Goal: Task Accomplishment & Management: Use online tool/utility

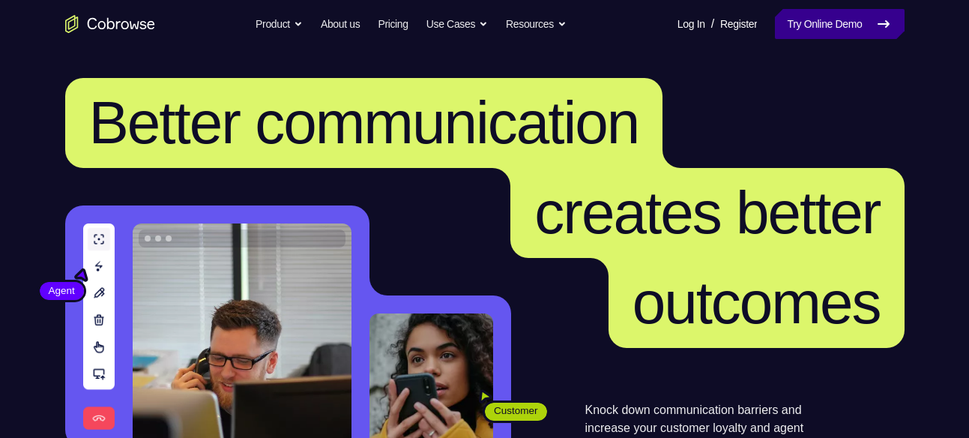
click at [811, 28] on link "Try Online Demo" at bounding box center [839, 24] width 129 height 30
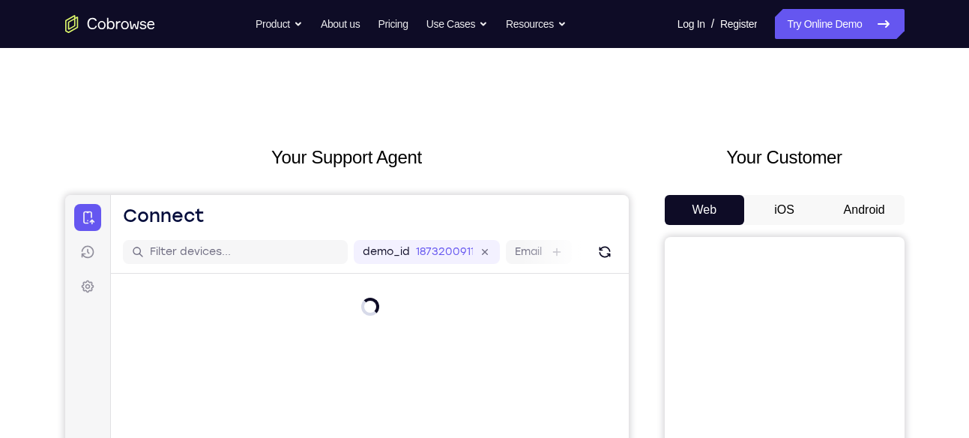
click at [867, 210] on button "Android" at bounding box center [864, 210] width 80 height 30
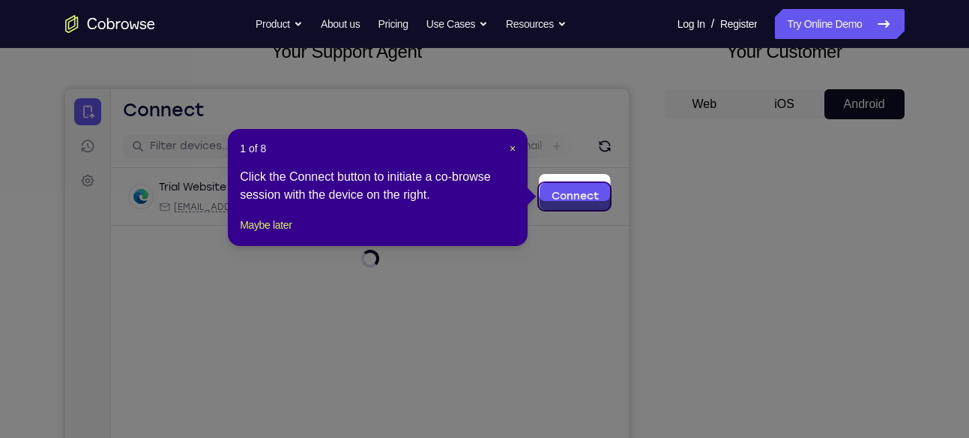
scroll to position [115, 0]
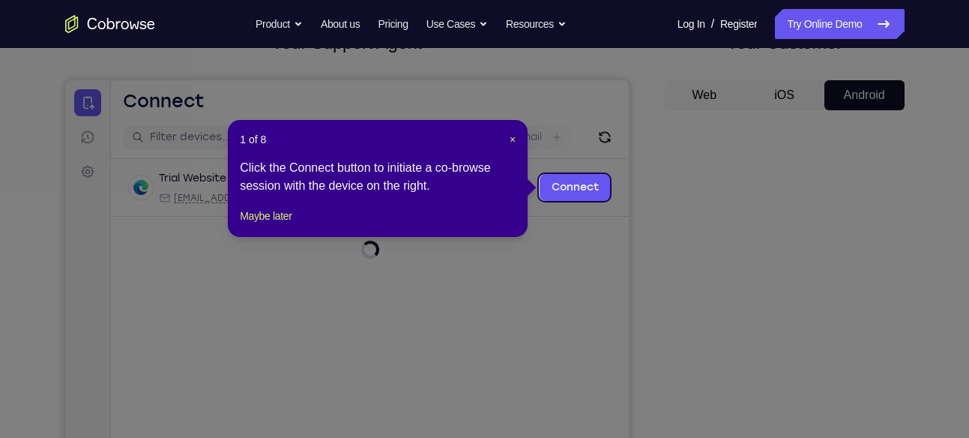
click at [507, 139] on header "1 of 8 ×" at bounding box center [378, 139] width 276 height 15
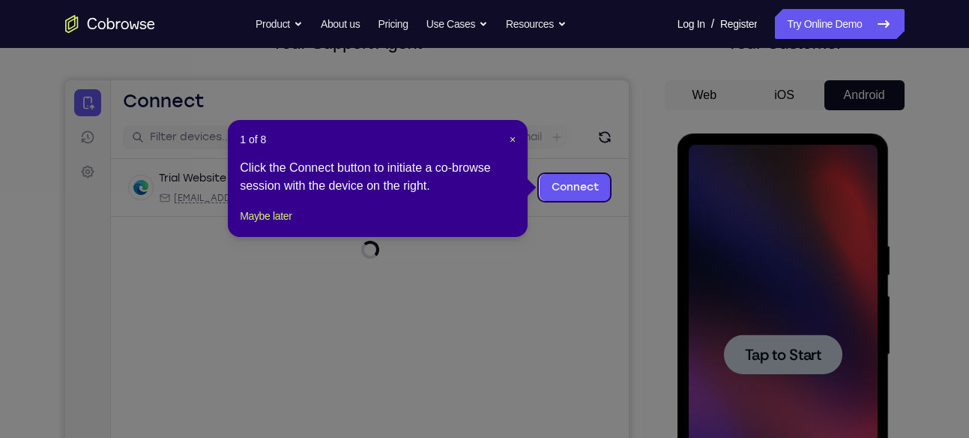
scroll to position [0, 0]
click at [507, 139] on header "1 of 8 ×" at bounding box center [378, 139] width 276 height 15
click at [511, 137] on span "×" at bounding box center [513, 139] width 6 height 12
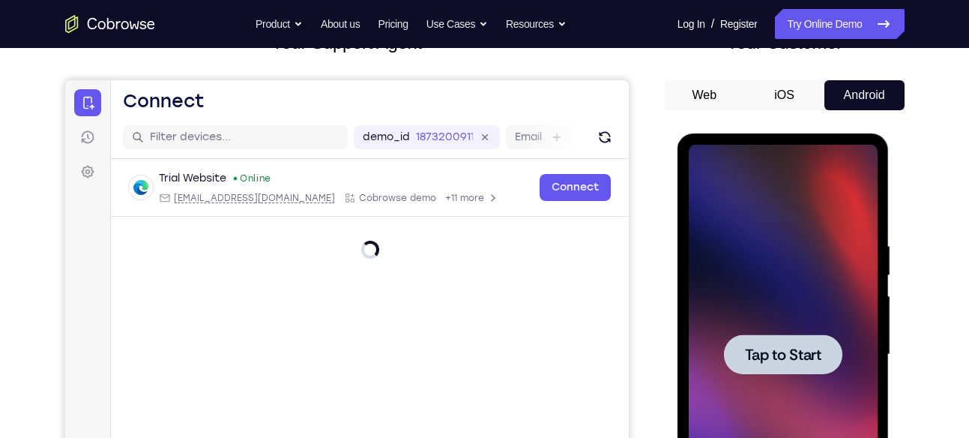
click at [752, 354] on span "Tap to Start" at bounding box center [783, 354] width 76 height 15
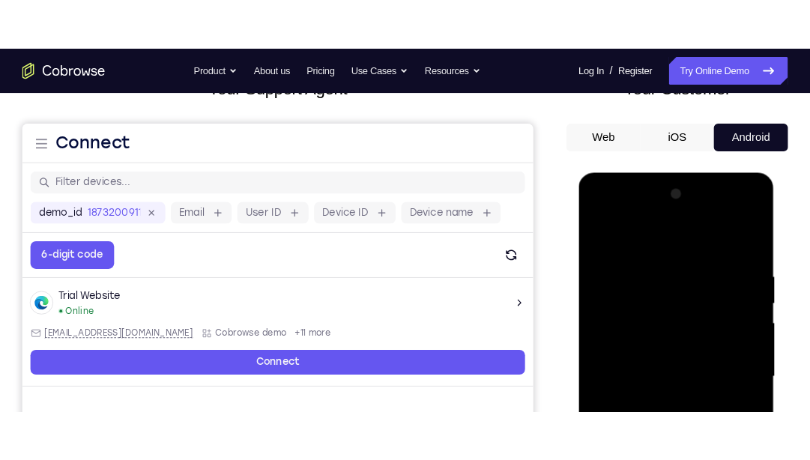
scroll to position [114, 0]
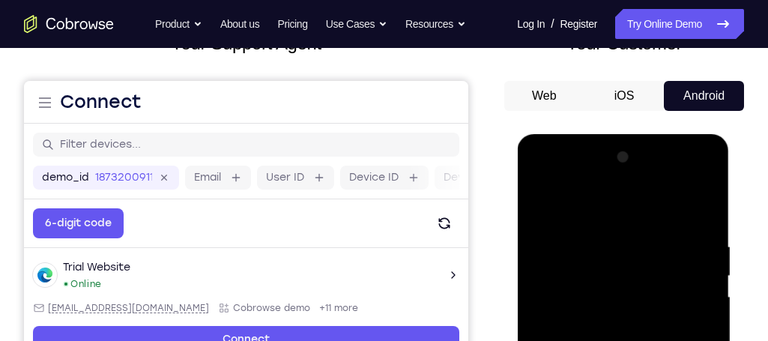
drag, startPoint x: 899, startPoint y: 4, endPoint x: 496, endPoint y: 118, distance: 419.0
click at [496, 118] on div "Your Support Agent Your Customer Web iOS Android" at bounding box center [384, 307] width 720 height 554
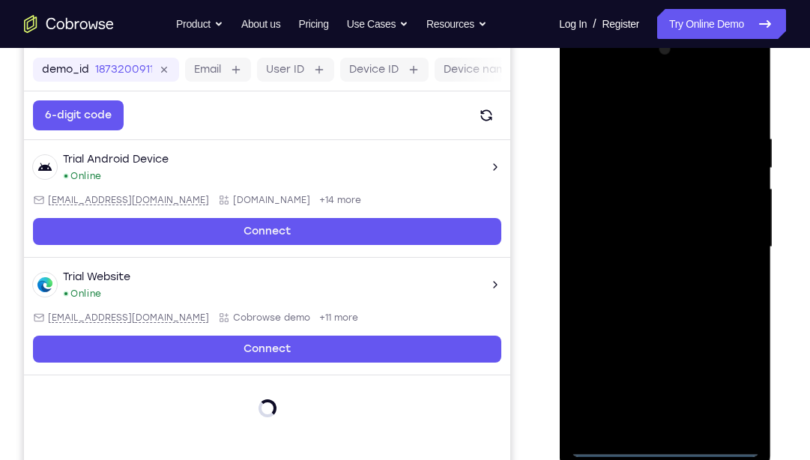
scroll to position [235, 0]
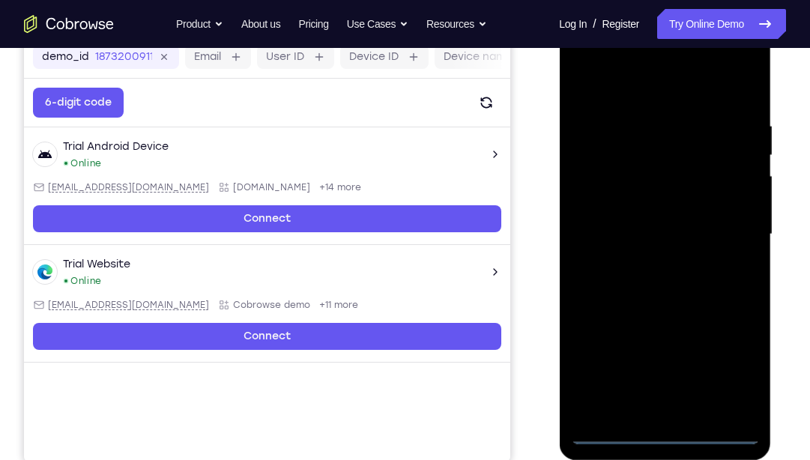
click at [668, 434] on div at bounding box center [664, 235] width 189 height 420
drag, startPoint x: 172, startPoint y: 349, endPoint x: 813, endPoint y: 175, distance: 664.7
click at [634, 87] on div at bounding box center [664, 235] width 189 height 420
click at [724, 229] on div at bounding box center [664, 235] width 189 height 420
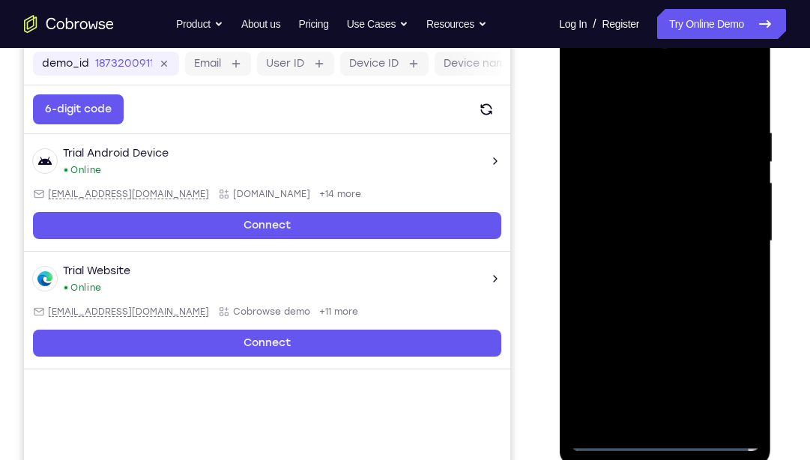
scroll to position [223, 0]
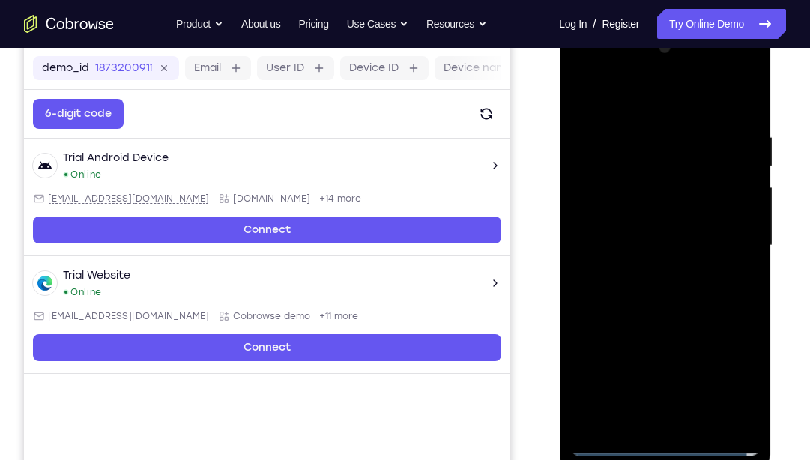
click at [679, 422] on div at bounding box center [664, 246] width 189 height 420
click at [636, 232] on div at bounding box center [664, 246] width 189 height 420
click at [616, 208] on div at bounding box center [664, 246] width 189 height 420
click at [738, 214] on div at bounding box center [664, 246] width 189 height 420
click at [686, 245] on div at bounding box center [664, 246] width 189 height 420
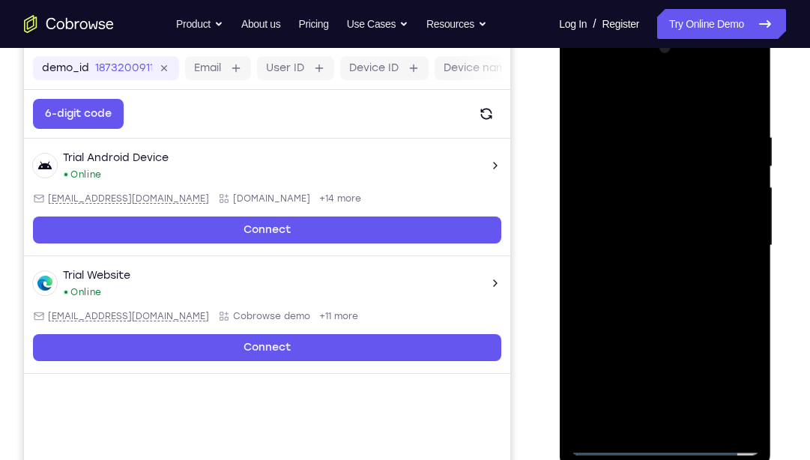
click at [685, 286] on div at bounding box center [664, 246] width 189 height 420
click at [685, 292] on div at bounding box center [664, 246] width 189 height 420
click at [683, 289] on div at bounding box center [664, 246] width 189 height 420
click at [689, 310] on div at bounding box center [664, 246] width 189 height 420
click at [693, 175] on div at bounding box center [664, 246] width 189 height 420
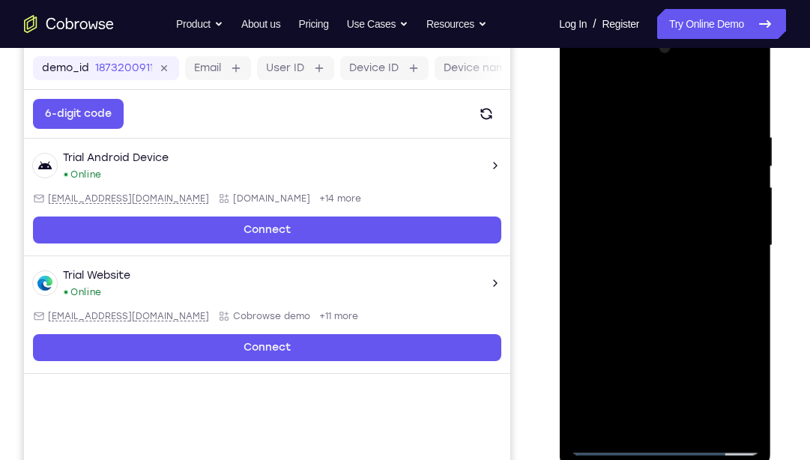
click at [753, 241] on div at bounding box center [664, 246] width 189 height 420
click at [582, 376] on div at bounding box center [664, 246] width 189 height 420
click at [748, 89] on div at bounding box center [664, 246] width 189 height 420
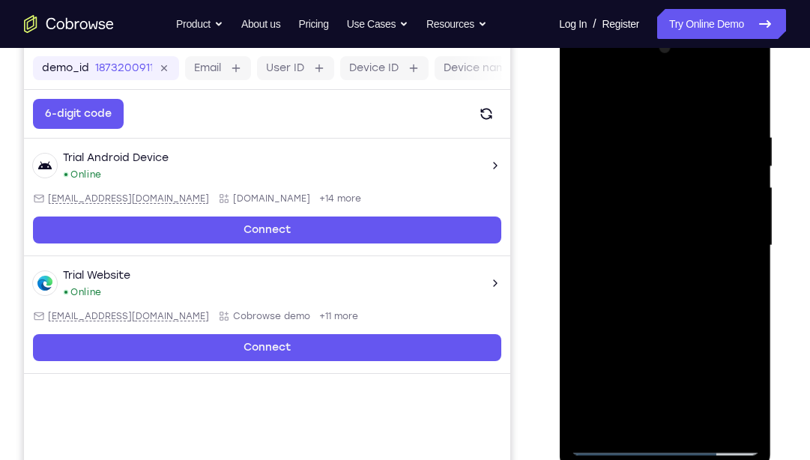
drag, startPoint x: 713, startPoint y: 181, endPoint x: 713, endPoint y: 265, distance: 83.9
click at [713, 265] on div at bounding box center [664, 246] width 189 height 420
click at [631, 136] on div at bounding box center [664, 246] width 189 height 420
click at [594, 424] on div at bounding box center [664, 246] width 189 height 420
click at [681, 132] on div at bounding box center [664, 246] width 189 height 420
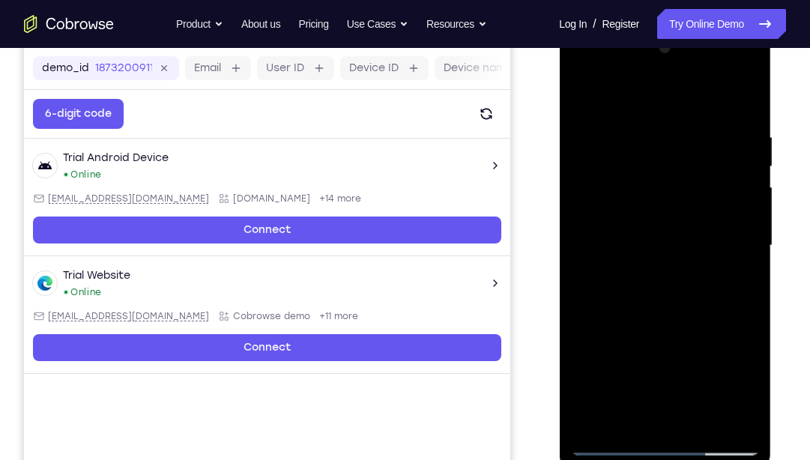
click at [742, 144] on div at bounding box center [664, 246] width 189 height 420
click at [589, 197] on div at bounding box center [664, 246] width 189 height 420
click at [593, 198] on div at bounding box center [664, 246] width 189 height 420
click at [723, 214] on div at bounding box center [664, 246] width 189 height 420
click at [740, 98] on div at bounding box center [664, 246] width 189 height 420
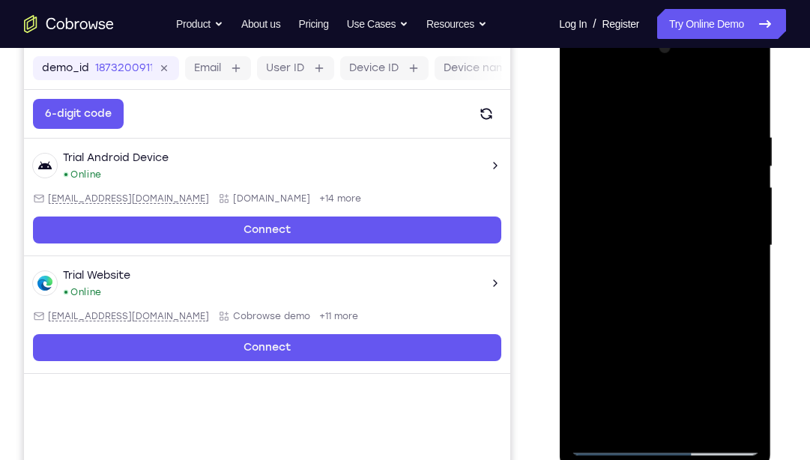
click at [641, 139] on div at bounding box center [664, 246] width 189 height 420
click at [737, 150] on div at bounding box center [664, 246] width 189 height 420
click at [740, 98] on div at bounding box center [664, 246] width 189 height 420
click at [684, 119] on div at bounding box center [664, 246] width 189 height 420
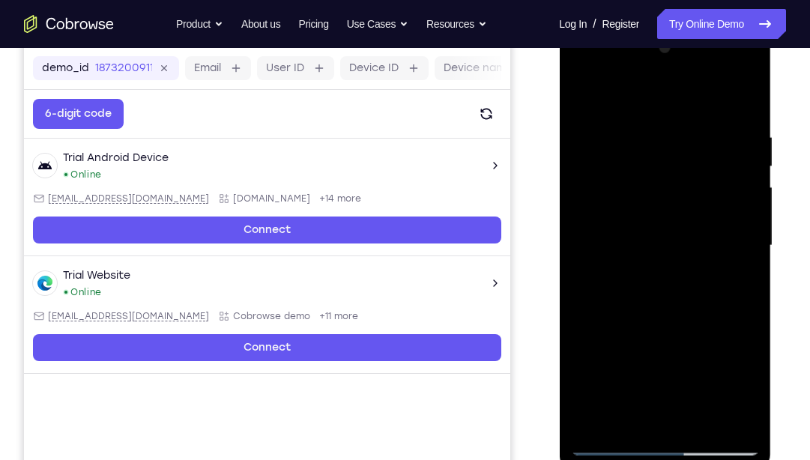
click at [592, 101] on div at bounding box center [664, 246] width 189 height 420
click at [603, 316] on div at bounding box center [664, 246] width 189 height 420
click at [677, 372] on div at bounding box center [664, 246] width 189 height 420
click at [581, 91] on div at bounding box center [664, 246] width 189 height 420
click at [677, 295] on div at bounding box center [664, 246] width 189 height 420
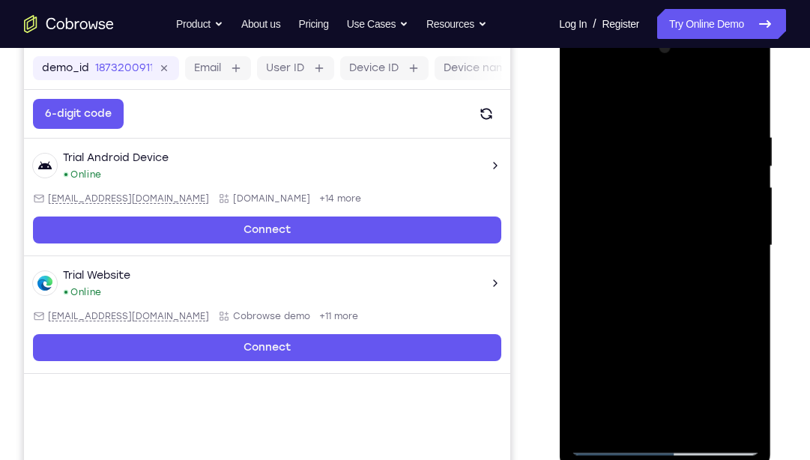
click at [586, 423] on div at bounding box center [664, 246] width 189 height 420
click at [731, 416] on div at bounding box center [664, 246] width 189 height 420
click at [607, 363] on div at bounding box center [664, 246] width 189 height 420
click at [585, 96] on div at bounding box center [664, 246] width 189 height 420
click at [676, 358] on div at bounding box center [664, 246] width 189 height 420
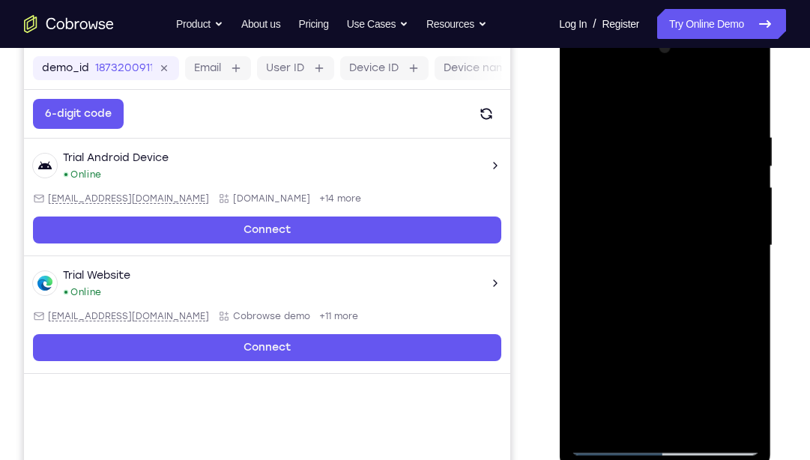
click at [749, 229] on div at bounding box center [664, 246] width 189 height 420
click at [585, 226] on div at bounding box center [664, 246] width 189 height 420
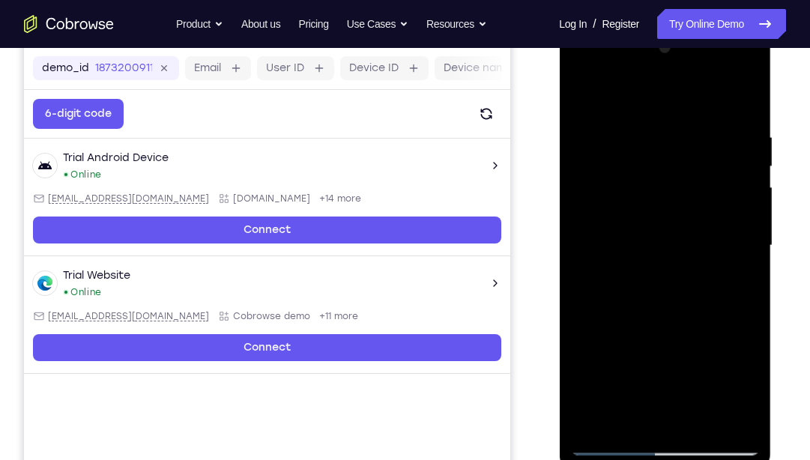
click at [578, 95] on div at bounding box center [664, 246] width 189 height 420
click at [734, 347] on div at bounding box center [664, 246] width 189 height 420
click at [750, 223] on div at bounding box center [664, 246] width 189 height 420
click at [580, 91] on div at bounding box center [664, 246] width 189 height 420
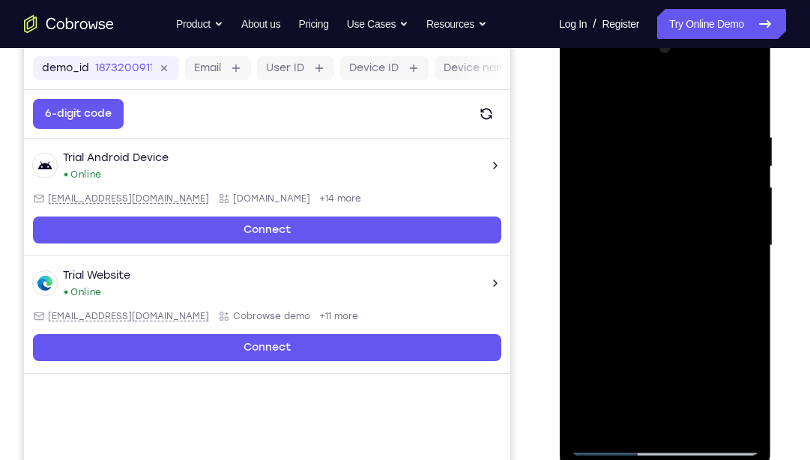
click at [595, 229] on div at bounding box center [664, 246] width 189 height 420
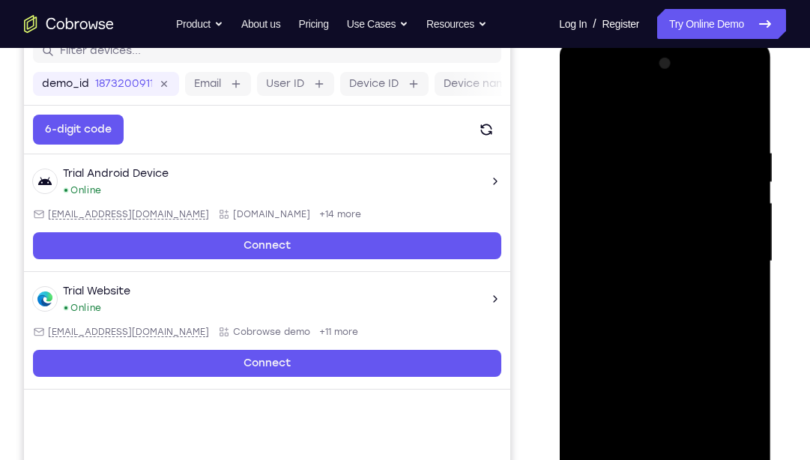
scroll to position [206, 0]
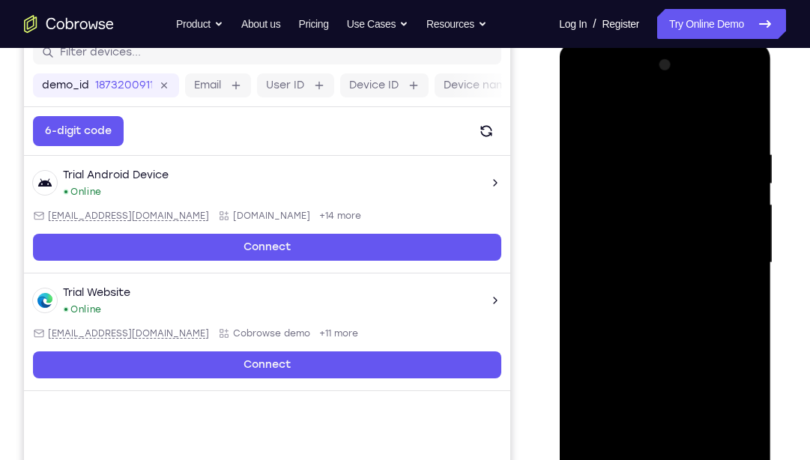
click at [751, 195] on div at bounding box center [664, 263] width 189 height 420
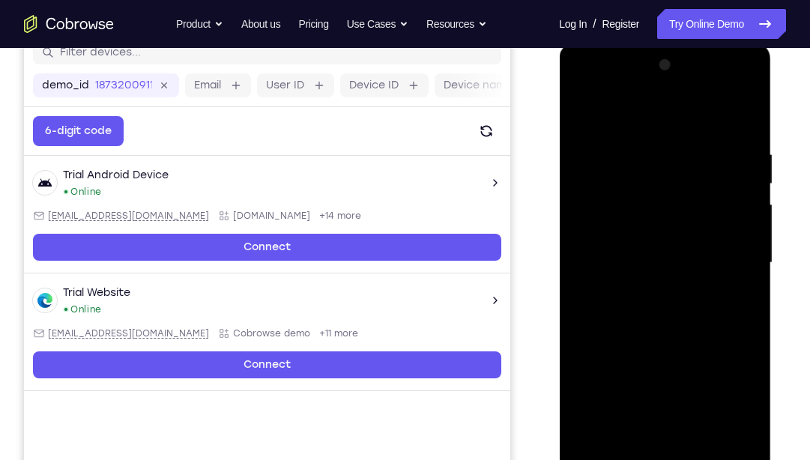
click at [751, 195] on div at bounding box center [664, 263] width 189 height 420
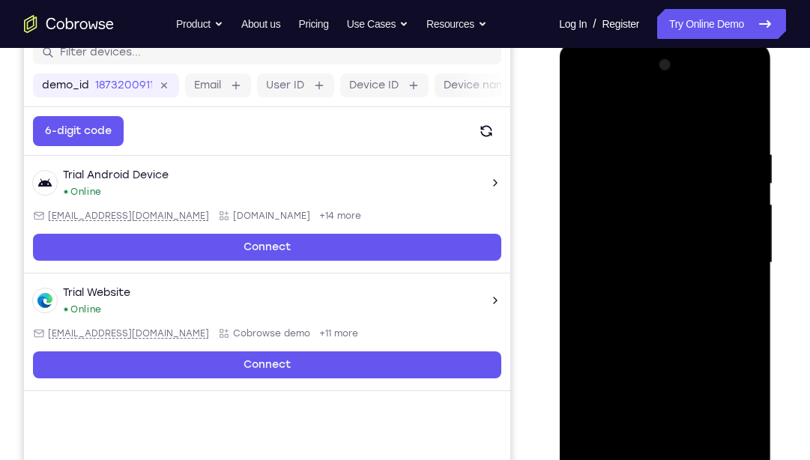
click at [751, 195] on div at bounding box center [664, 263] width 189 height 420
click at [747, 67] on div at bounding box center [664, 263] width 189 height 420
click at [751, 231] on div at bounding box center [664, 263] width 189 height 420
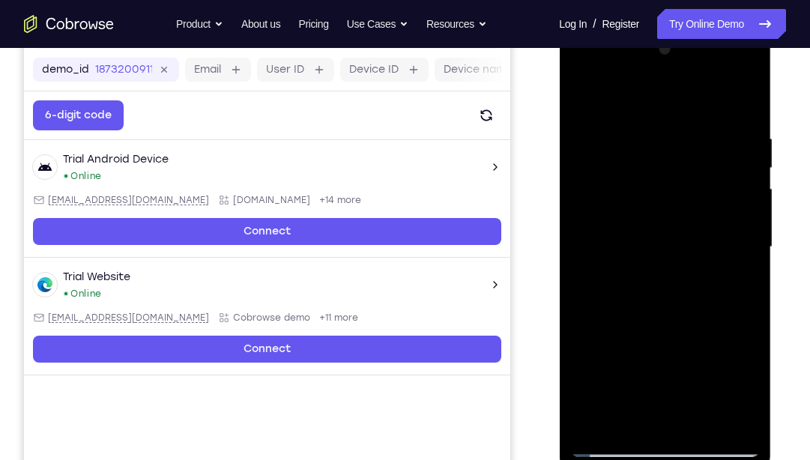
scroll to position [228, 0]
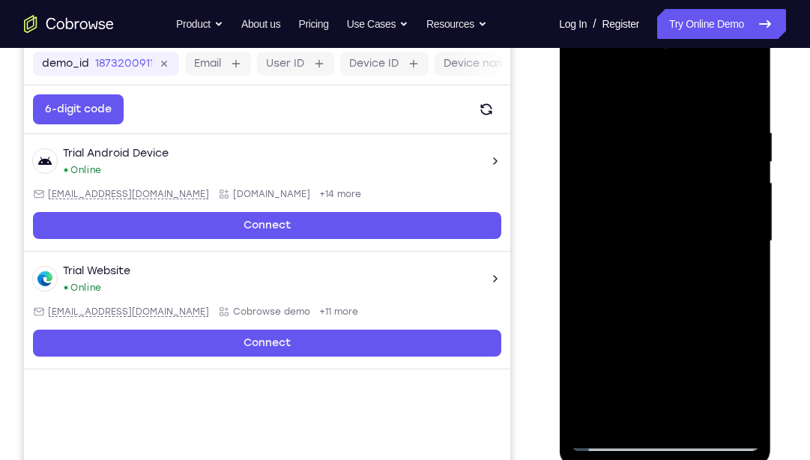
click at [758, 174] on div at bounding box center [664, 241] width 189 height 420
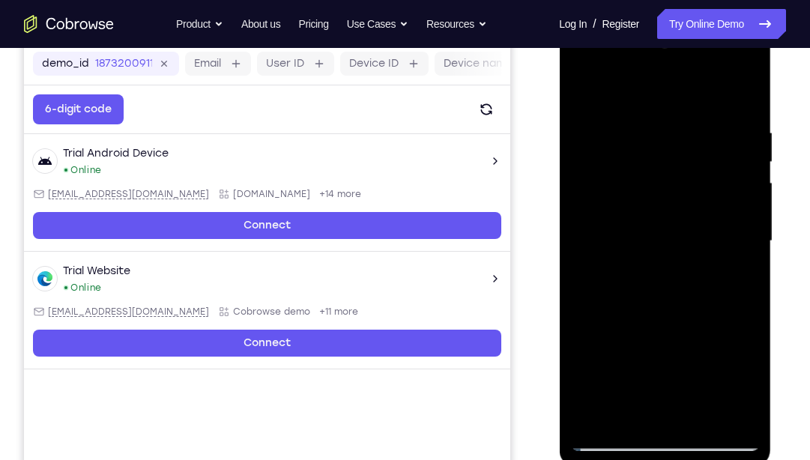
click at [758, 174] on div at bounding box center [664, 241] width 189 height 420
click at [745, 53] on div at bounding box center [664, 241] width 189 height 420
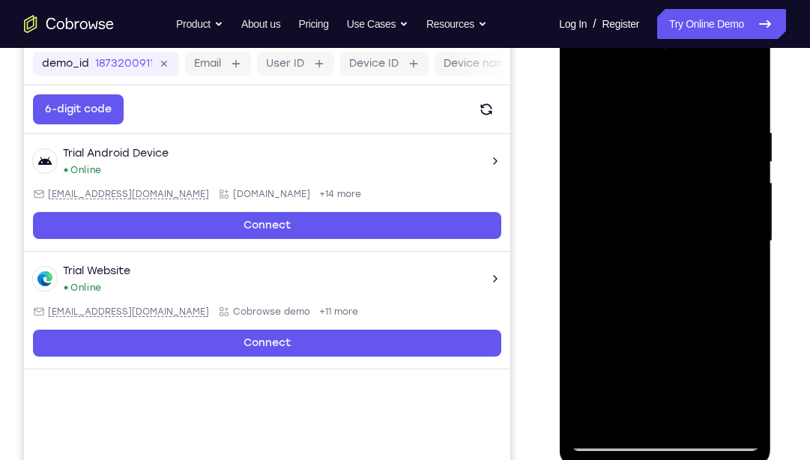
click at [595, 411] on div at bounding box center [664, 241] width 189 height 420
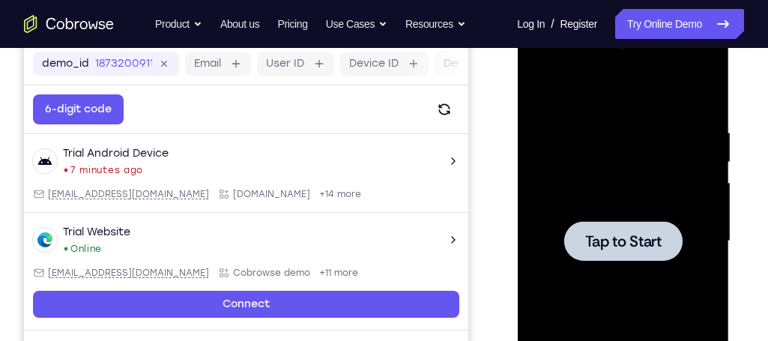
click at [670, 234] on div at bounding box center [623, 241] width 118 height 40
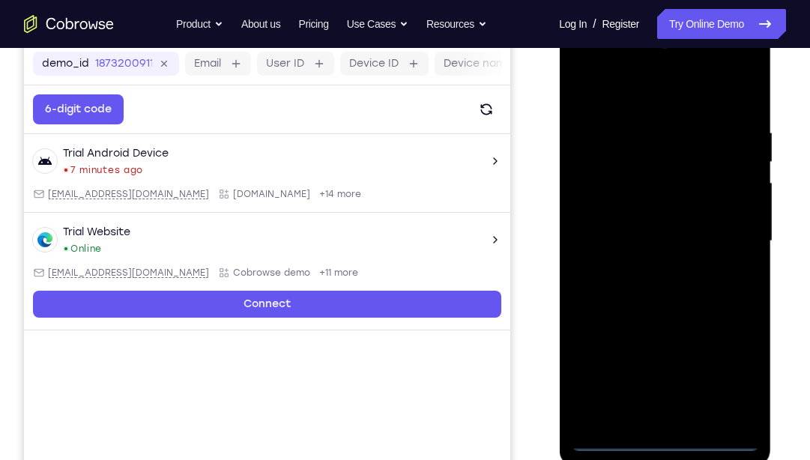
click at [655, 434] on div at bounding box center [664, 241] width 189 height 420
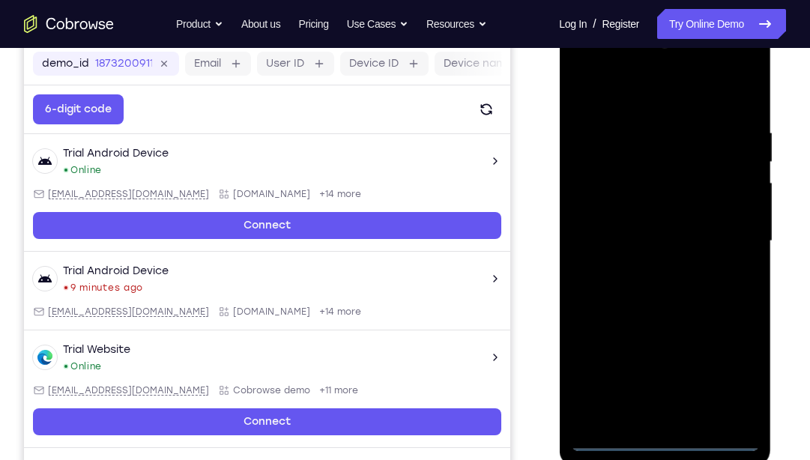
click at [667, 437] on div at bounding box center [664, 241] width 189 height 420
click at [724, 382] on div at bounding box center [664, 241] width 189 height 420
click at [659, 95] on div at bounding box center [664, 241] width 189 height 420
click at [730, 237] on div at bounding box center [664, 241] width 189 height 420
click at [654, 268] on div at bounding box center [664, 241] width 189 height 420
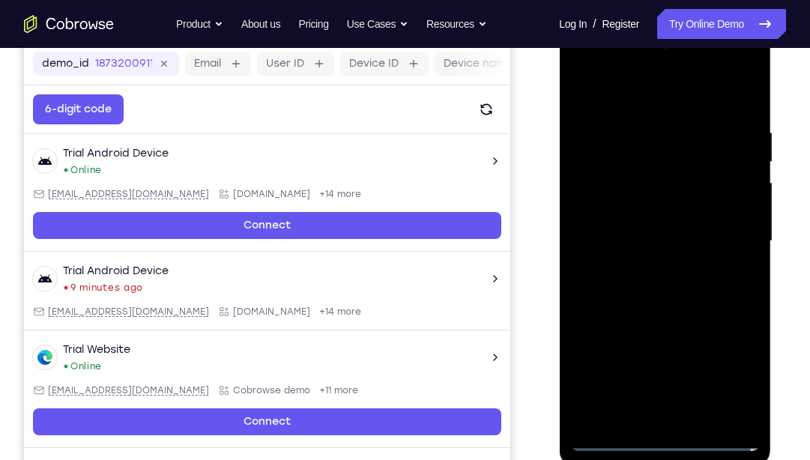
click at [653, 216] on div at bounding box center [664, 241] width 189 height 420
click at [648, 214] on div at bounding box center [664, 241] width 189 height 420
click at [738, 213] on div at bounding box center [664, 241] width 189 height 420
click at [673, 238] on div at bounding box center [664, 241] width 189 height 420
click at [672, 297] on div at bounding box center [664, 241] width 189 height 420
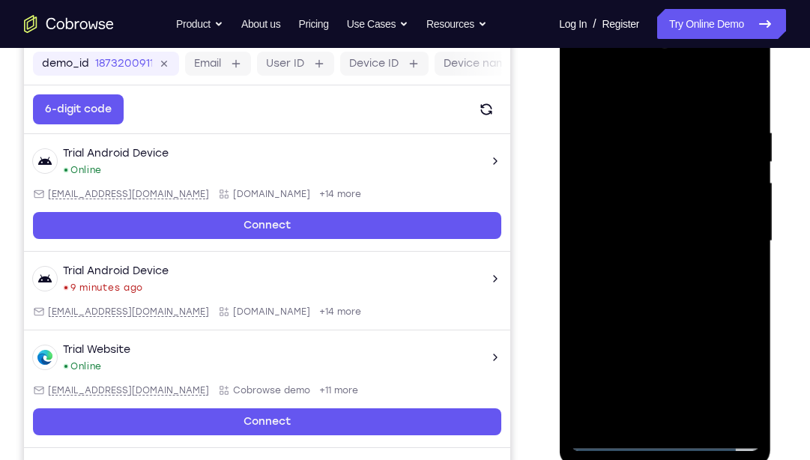
click at [673, 280] on div at bounding box center [664, 241] width 189 height 420
click at [668, 299] on div at bounding box center [664, 241] width 189 height 420
click at [741, 113] on div at bounding box center [664, 241] width 189 height 420
click at [744, 411] on div at bounding box center [664, 241] width 189 height 420
click at [705, 387] on div at bounding box center [664, 241] width 189 height 420
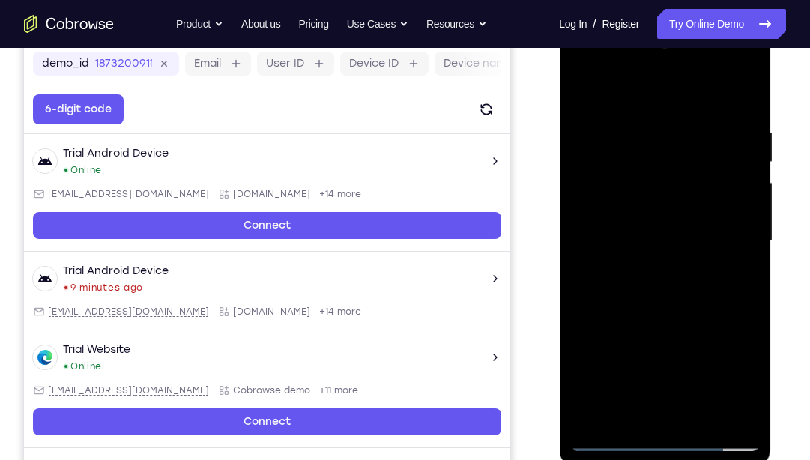
click at [621, 116] on div at bounding box center [664, 241] width 189 height 420
click at [684, 147] on div at bounding box center [664, 241] width 189 height 420
click at [701, 150] on div at bounding box center [664, 241] width 189 height 420
click at [610, 259] on div at bounding box center [664, 241] width 189 height 420
click at [582, 86] on div at bounding box center [664, 241] width 189 height 420
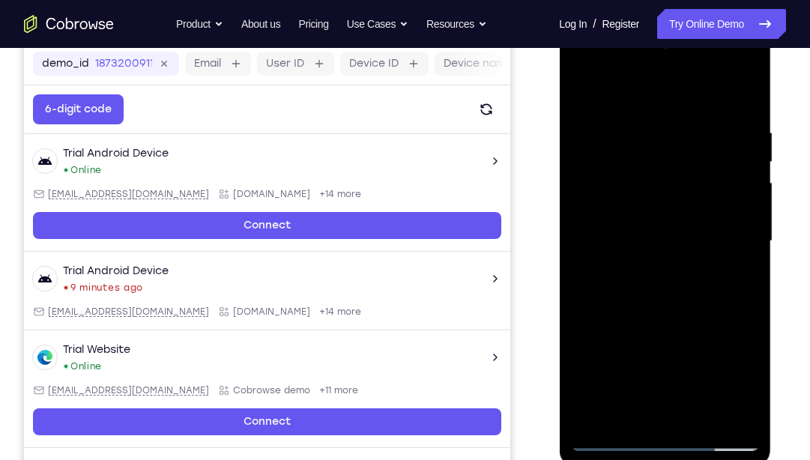
click at [738, 240] on div at bounding box center [664, 241] width 189 height 420
click at [599, 414] on div at bounding box center [664, 241] width 189 height 420
click at [700, 418] on div at bounding box center [664, 241] width 189 height 420
click at [668, 325] on div at bounding box center [664, 241] width 189 height 420
click at [607, 437] on div at bounding box center [665, 243] width 212 height 447
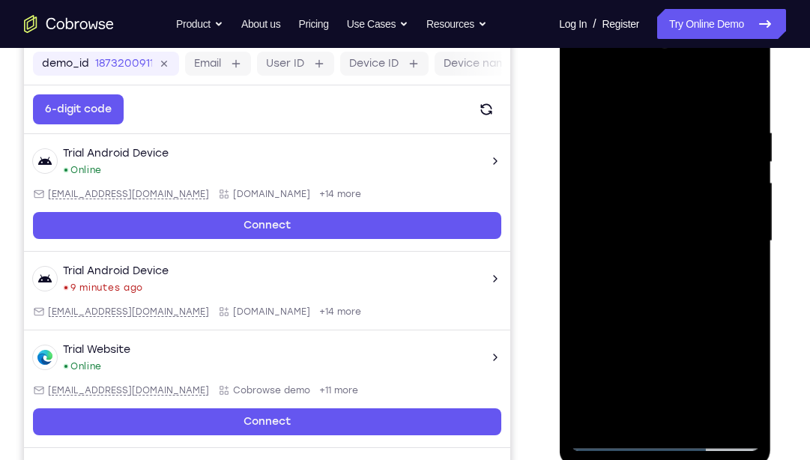
click at [607, 437] on div at bounding box center [664, 241] width 189 height 420
click at [739, 417] on div at bounding box center [664, 241] width 189 height 420
click at [590, 230] on div at bounding box center [664, 241] width 189 height 420
click at [746, 51] on div at bounding box center [664, 241] width 189 height 420
click at [627, 416] on div at bounding box center [664, 241] width 189 height 420
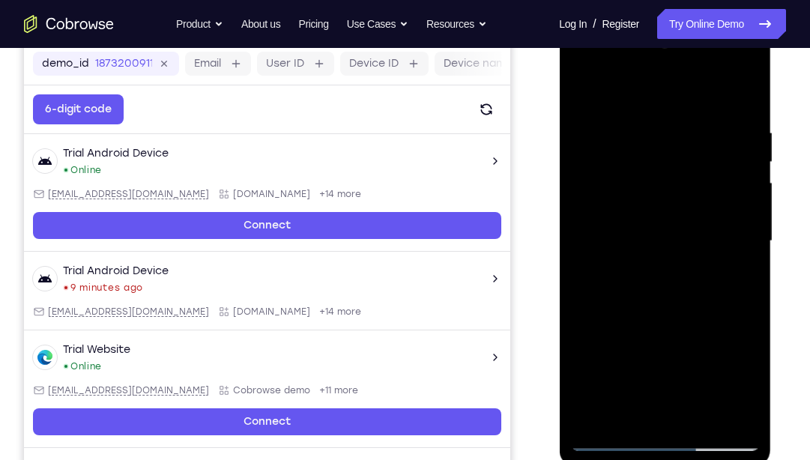
click at [625, 85] on div at bounding box center [664, 241] width 189 height 420
click at [718, 88] on div at bounding box center [664, 241] width 189 height 420
click at [741, 88] on div at bounding box center [664, 241] width 189 height 420
click at [594, 412] on div at bounding box center [664, 241] width 189 height 420
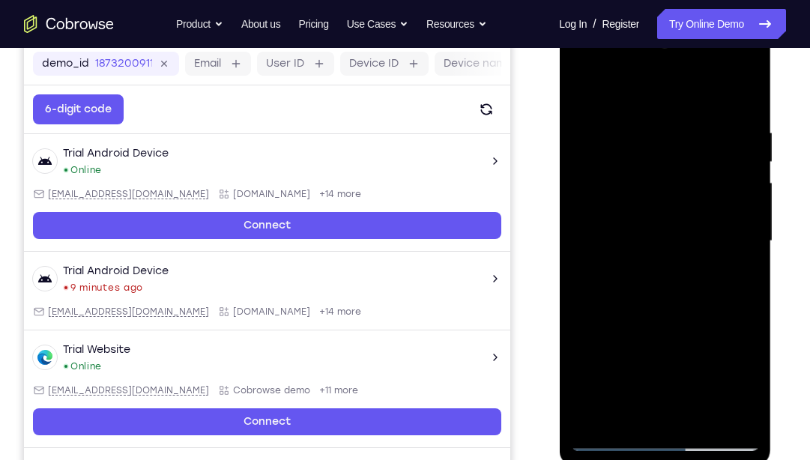
click at [594, 412] on div at bounding box center [664, 241] width 189 height 420
click at [730, 415] on div at bounding box center [664, 241] width 189 height 420
click at [671, 277] on div at bounding box center [664, 241] width 189 height 420
click at [586, 164] on div at bounding box center [664, 241] width 189 height 420
click at [615, 159] on div at bounding box center [664, 241] width 189 height 420
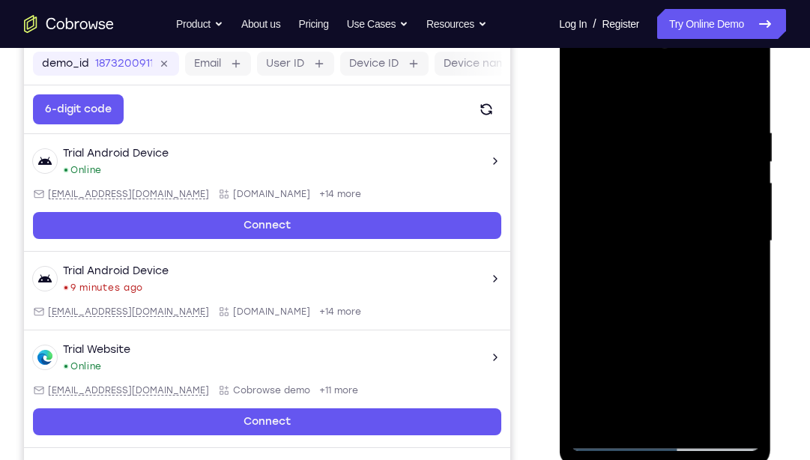
click at [592, 409] on div at bounding box center [664, 241] width 189 height 420
drag, startPoint x: 649, startPoint y: 240, endPoint x: 656, endPoint y: 320, distance: 80.5
click at [656, 320] on div at bounding box center [664, 241] width 189 height 420
click at [646, 132] on div at bounding box center [664, 241] width 189 height 420
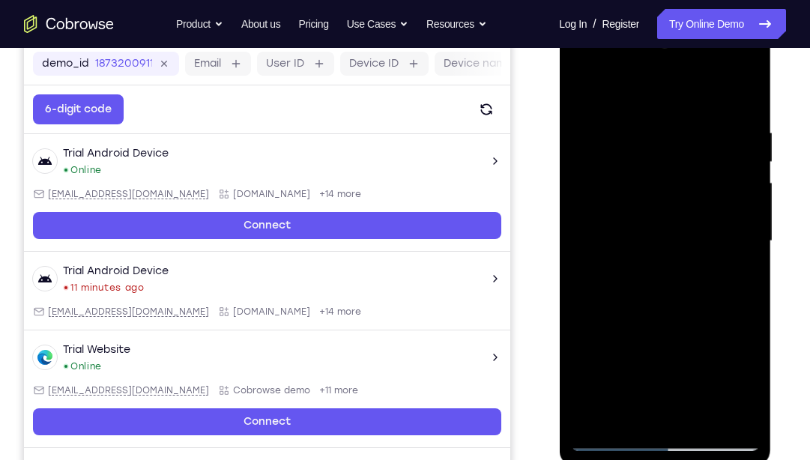
click at [750, 220] on div at bounding box center [664, 241] width 189 height 420
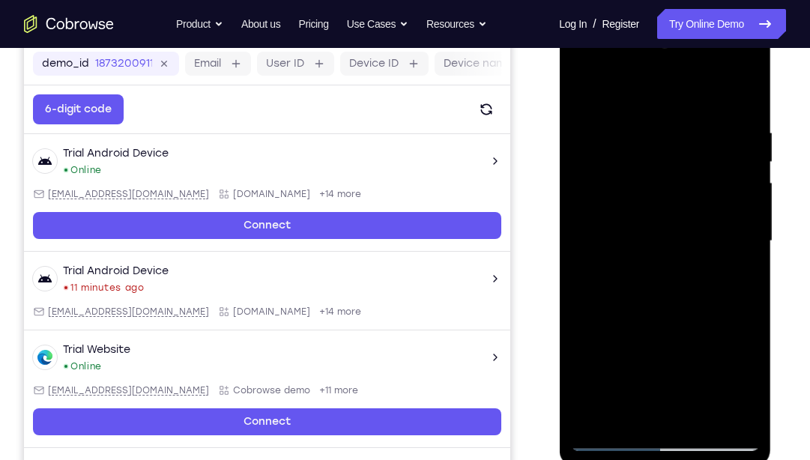
click at [750, 220] on div at bounding box center [664, 241] width 189 height 420
click at [745, 220] on div at bounding box center [664, 241] width 189 height 420
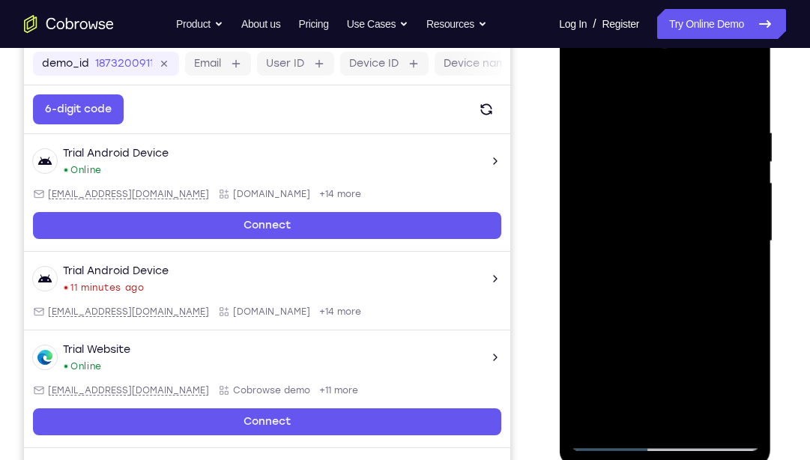
click at [745, 220] on div at bounding box center [664, 241] width 189 height 420
click at [746, 91] on div at bounding box center [664, 241] width 189 height 420
click at [691, 110] on div at bounding box center [664, 241] width 189 height 420
click at [741, 93] on div at bounding box center [664, 241] width 189 height 420
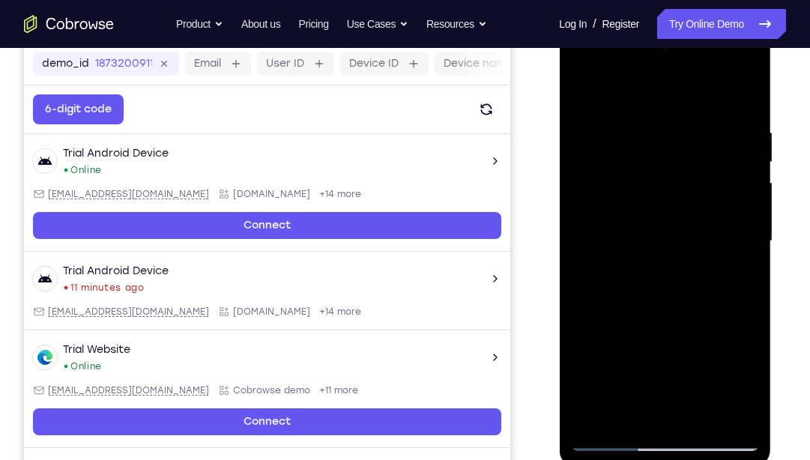
click at [744, 409] on div at bounding box center [664, 241] width 189 height 420
drag, startPoint x: 733, startPoint y: 141, endPoint x: 548, endPoint y: 199, distance: 193.9
click at [559, 199] on html "Online web based iOS Simulators and Android Emulators. Run iPhone, iPad, Mobile…" at bounding box center [666, 245] width 214 height 450
drag, startPoint x: 727, startPoint y: 127, endPoint x: 631, endPoint y: 120, distance: 96.2
click at [631, 120] on div at bounding box center [664, 241] width 189 height 420
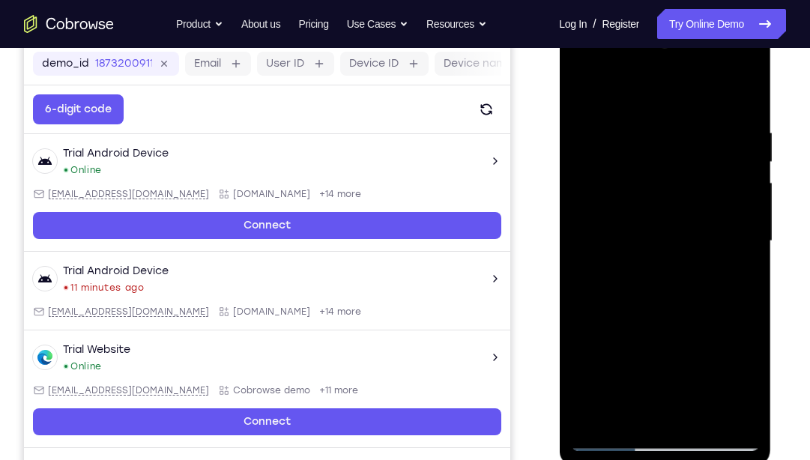
click at [651, 126] on div at bounding box center [664, 241] width 189 height 420
click at [724, 411] on div at bounding box center [664, 241] width 189 height 420
click at [743, 93] on div at bounding box center [664, 241] width 189 height 420
click at [722, 124] on div at bounding box center [664, 241] width 189 height 420
click at [743, 92] on div at bounding box center [664, 241] width 189 height 420
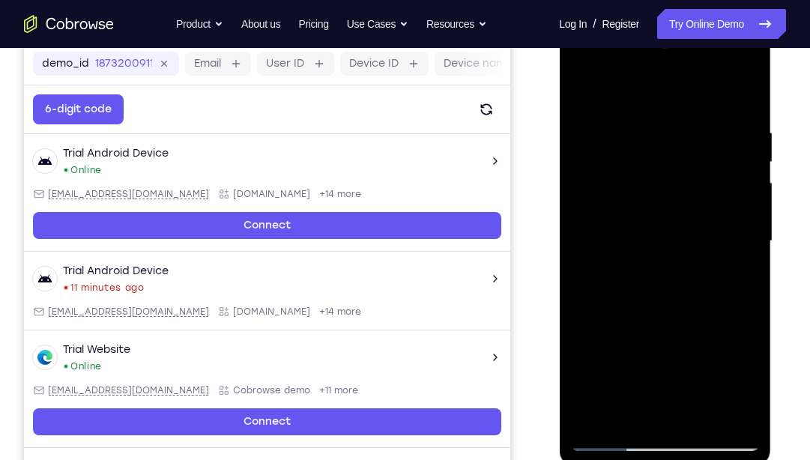
drag, startPoint x: 744, startPoint y: 114, endPoint x: 637, endPoint y: 143, distance: 111.1
click at [637, 143] on div at bounding box center [664, 241] width 189 height 420
drag, startPoint x: 717, startPoint y: 133, endPoint x: 660, endPoint y: 133, distance: 57.0
click at [660, 133] on div at bounding box center [664, 241] width 189 height 420
click at [718, 130] on div at bounding box center [664, 241] width 189 height 420
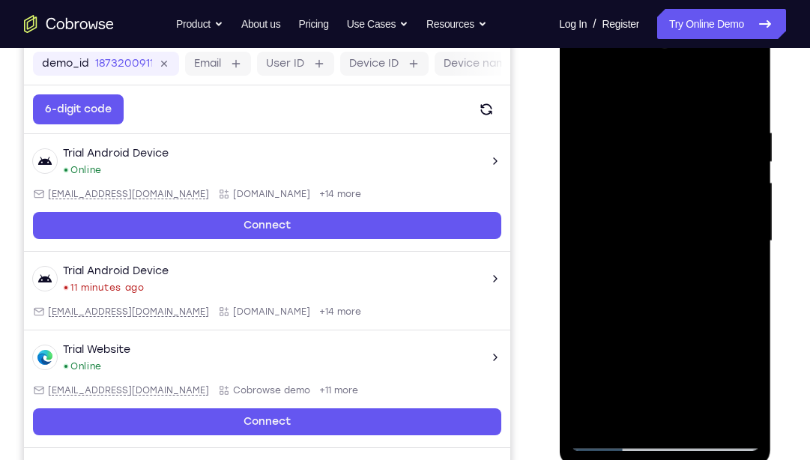
click at [591, 216] on div at bounding box center [664, 241] width 189 height 420
click at [740, 217] on div at bounding box center [664, 241] width 189 height 420
click at [744, 93] on div at bounding box center [664, 241] width 189 height 420
click at [734, 421] on div at bounding box center [664, 241] width 189 height 420
click at [584, 225] on div at bounding box center [664, 241] width 189 height 420
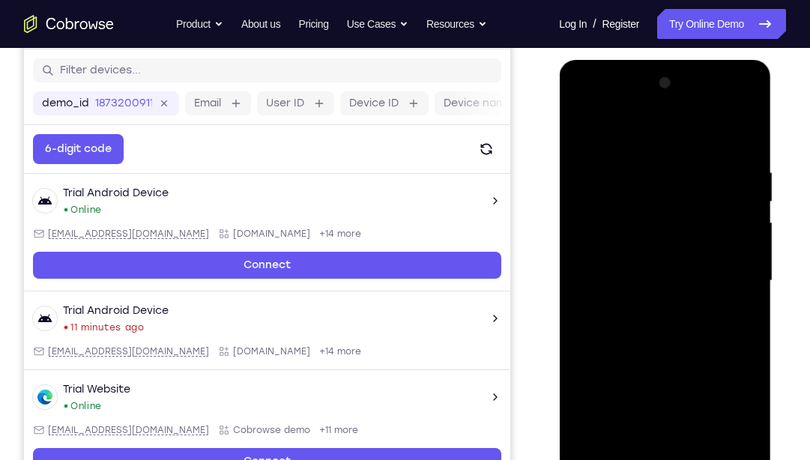
scroll to position [186, 0]
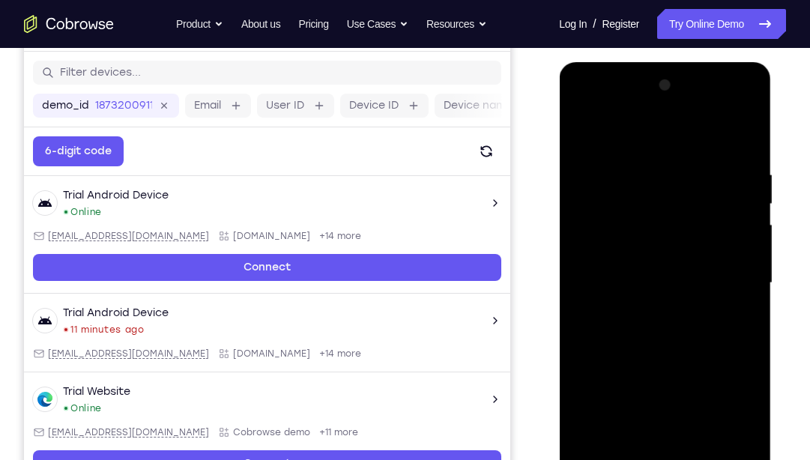
click at [748, 208] on div at bounding box center [664, 283] width 189 height 420
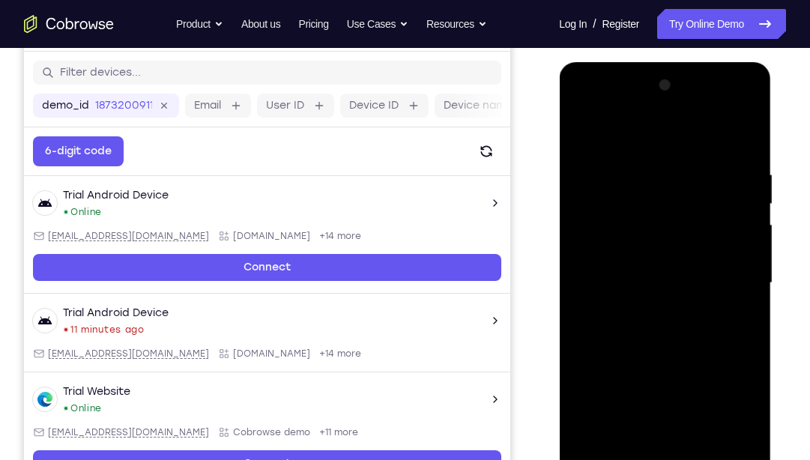
click at [748, 208] on div at bounding box center [664, 283] width 189 height 420
drag, startPoint x: 748, startPoint y: 208, endPoint x: 761, endPoint y: 212, distance: 14.0
click at [761, 212] on div at bounding box center [665, 285] width 212 height 447
click at [754, 212] on div at bounding box center [664, 283] width 189 height 420
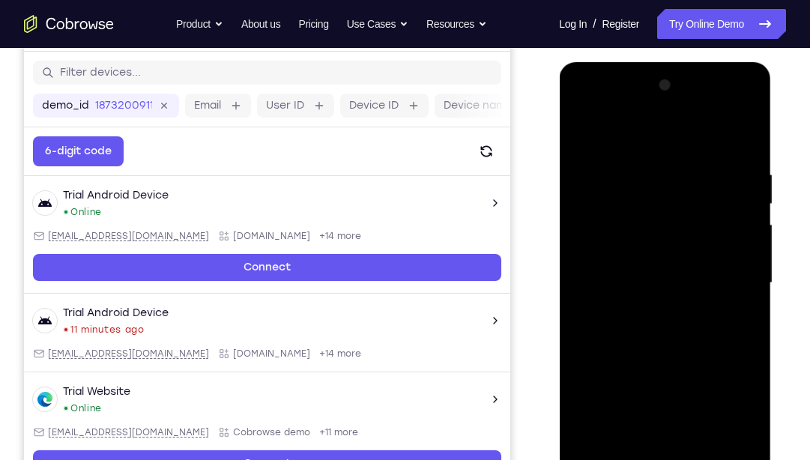
click at [754, 212] on div at bounding box center [664, 283] width 189 height 420
click at [741, 88] on div at bounding box center [664, 283] width 189 height 420
click at [591, 437] on div at bounding box center [664, 283] width 189 height 420
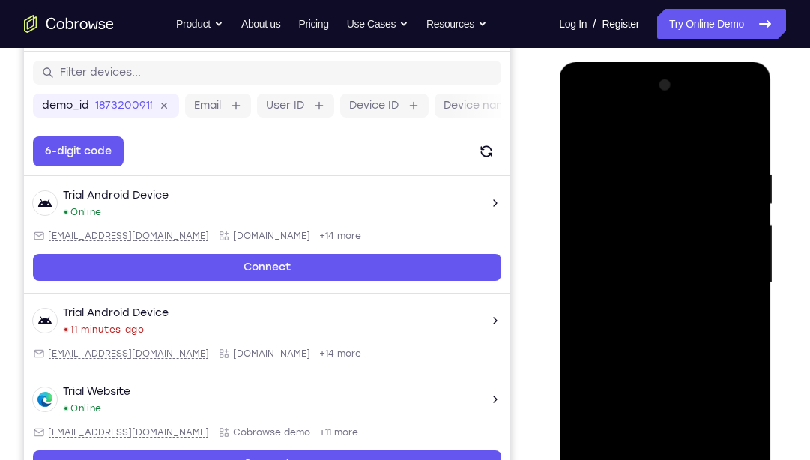
drag, startPoint x: 698, startPoint y: 267, endPoint x: 706, endPoint y: 351, distance: 84.3
click at [706, 351] on div at bounding box center [664, 283] width 189 height 420
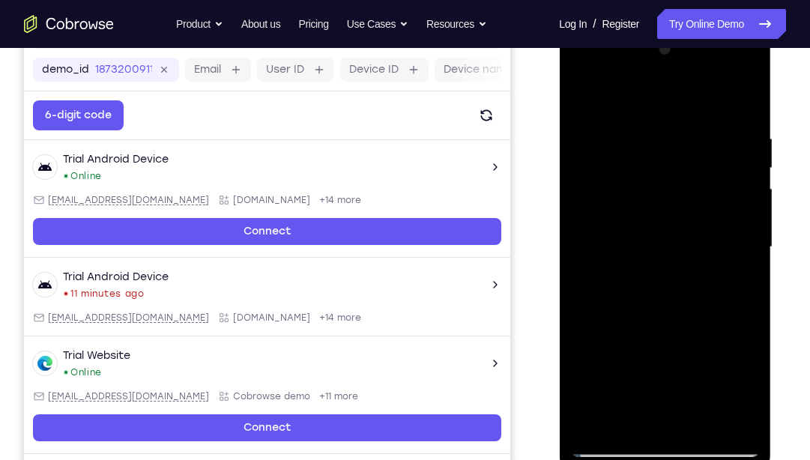
scroll to position [219, 0]
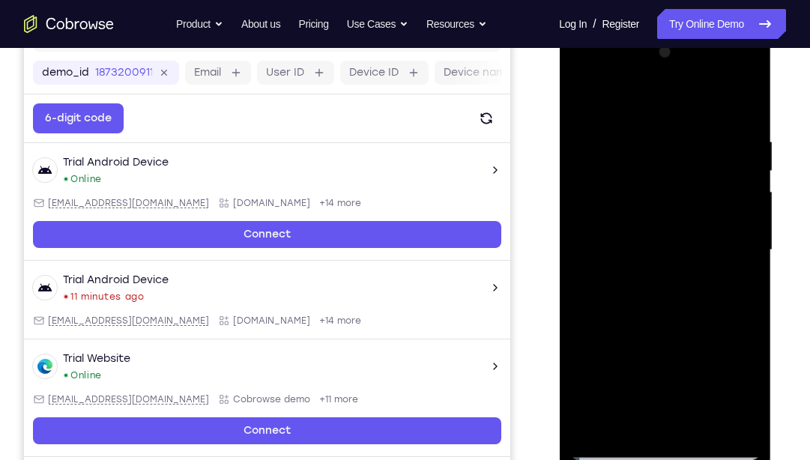
click at [747, 420] on div at bounding box center [664, 250] width 189 height 420
click at [748, 120] on div at bounding box center [664, 250] width 189 height 420
click at [739, 104] on div at bounding box center [664, 250] width 189 height 420
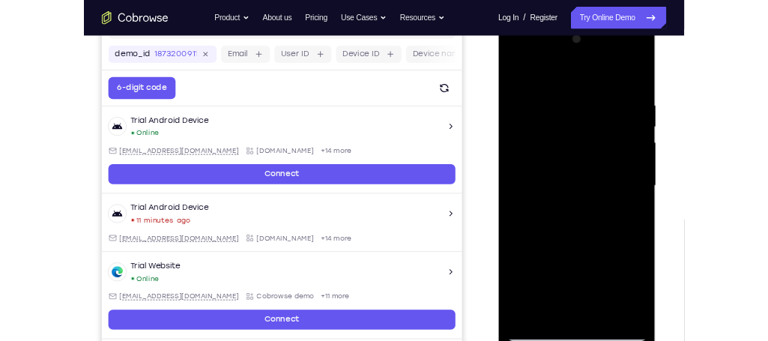
scroll to position [232, 0]
